Goal: Task Accomplishment & Management: Complete application form

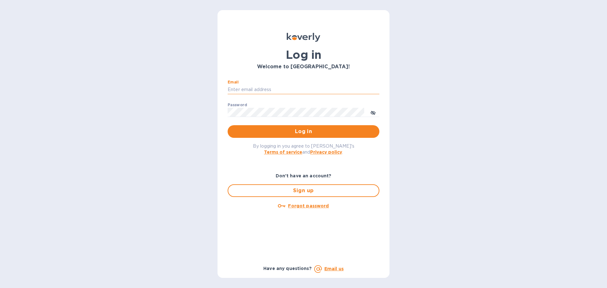
click at [278, 93] on input "Email" at bounding box center [304, 89] width 152 height 9
type input "[PERSON_NAME][EMAIL_ADDRESS][DOMAIN_NAME]"
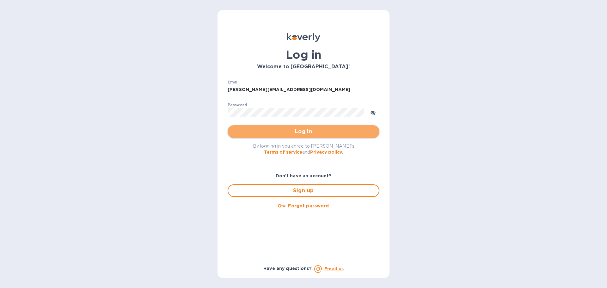
click at [287, 130] on span "Log in" at bounding box center [304, 132] width 142 height 8
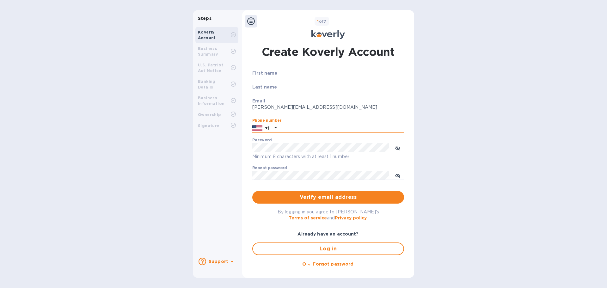
click at [313, 128] on input "text" at bounding box center [342, 127] width 125 height 9
type input "7272588359"
drag, startPoint x: 546, startPoint y: 74, endPoint x: 339, endPoint y: 142, distance: 217.5
click at [546, 74] on div "Steps Koverly Account Business Summary U.S. Patriot Act Notice Banking Details …" at bounding box center [303, 144] width 607 height 268
click at [330, 249] on span "Log in" at bounding box center [328, 249] width 140 height 8
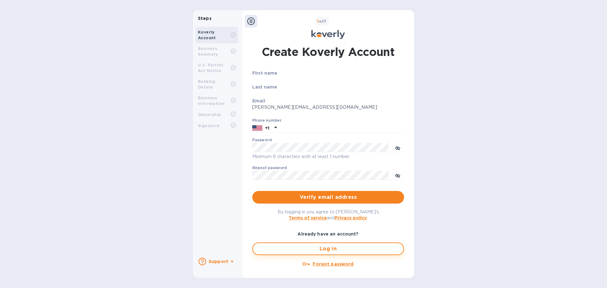
click at [292, 248] on span "Log in" at bounding box center [328, 249] width 140 height 8
click at [299, 121] on div "Phone number +1" at bounding box center [328, 125] width 152 height 15
click at [299, 128] on input "text" at bounding box center [342, 127] width 125 height 9
click at [297, 105] on p "[PERSON_NAME][EMAIL_ADDRESS][DOMAIN_NAME]" at bounding box center [328, 107] width 152 height 7
click at [298, 123] on div "Phone number +1" at bounding box center [328, 125] width 152 height 15
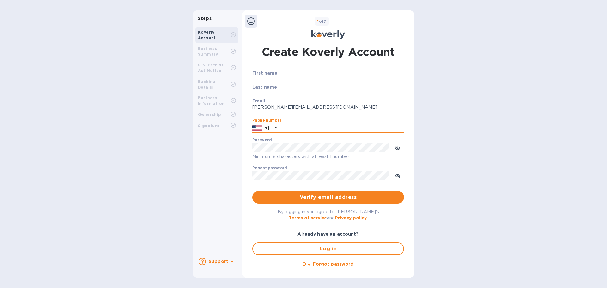
click at [296, 129] on input "text" at bounding box center [342, 127] width 125 height 9
type input "7272588359"
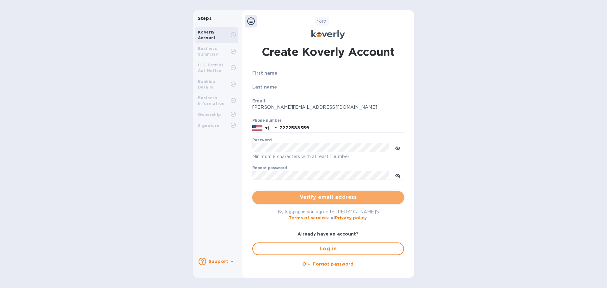
click at [331, 198] on span "Verify email address" at bounding box center [329, 198] width 142 height 8
click at [324, 193] on button "Verify email address" at bounding box center [328, 197] width 152 height 13
click at [324, 197] on span "Verify email address" at bounding box center [329, 198] width 142 height 8
click at [326, 197] on span "Verify email address" at bounding box center [329, 198] width 142 height 8
